Goal: Task Accomplishment & Management: Manage account settings

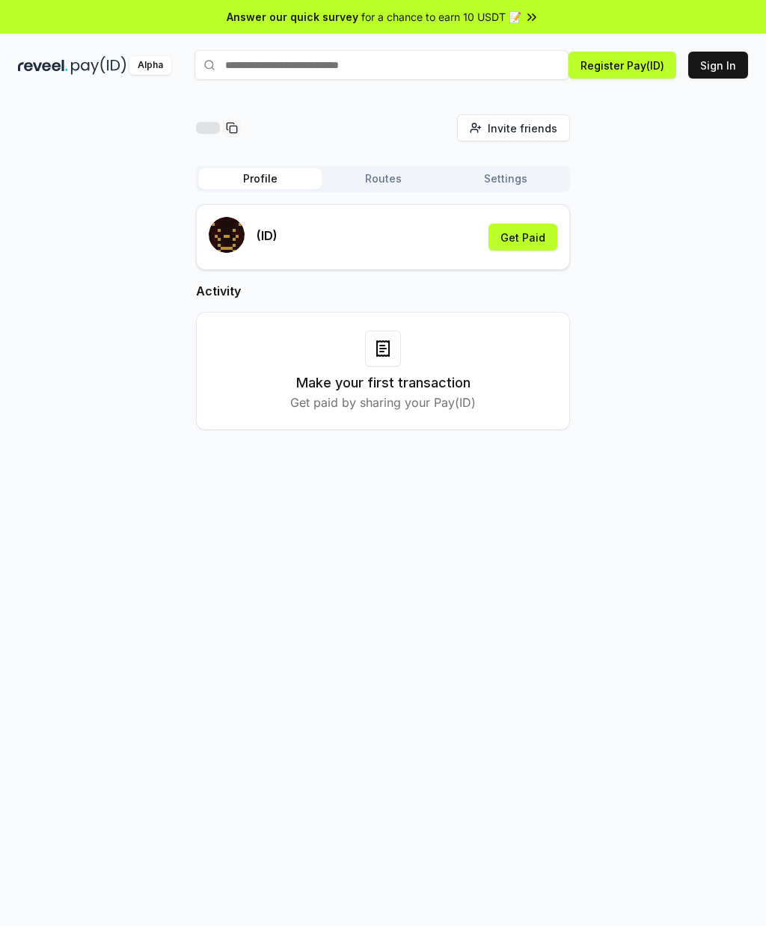
click at [375, 186] on button "Routes" at bounding box center [383, 178] width 123 height 21
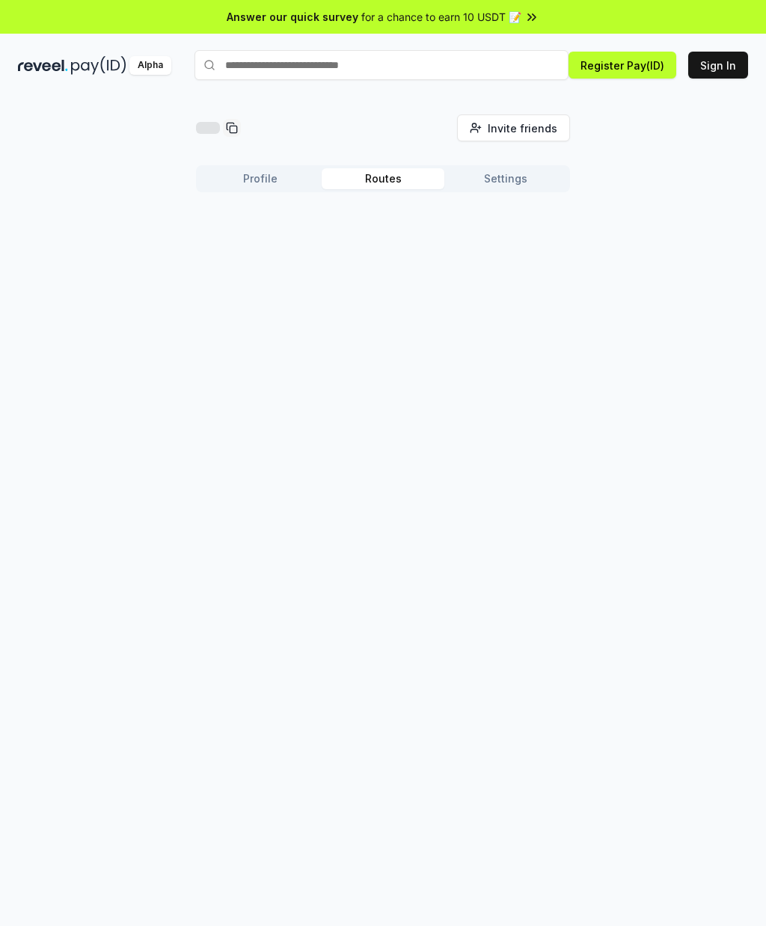
click at [496, 186] on button "Settings" at bounding box center [506, 178] width 123 height 21
click at [222, 171] on button "Profile" at bounding box center [260, 178] width 123 height 21
